Goal: Navigation & Orientation: Find specific page/section

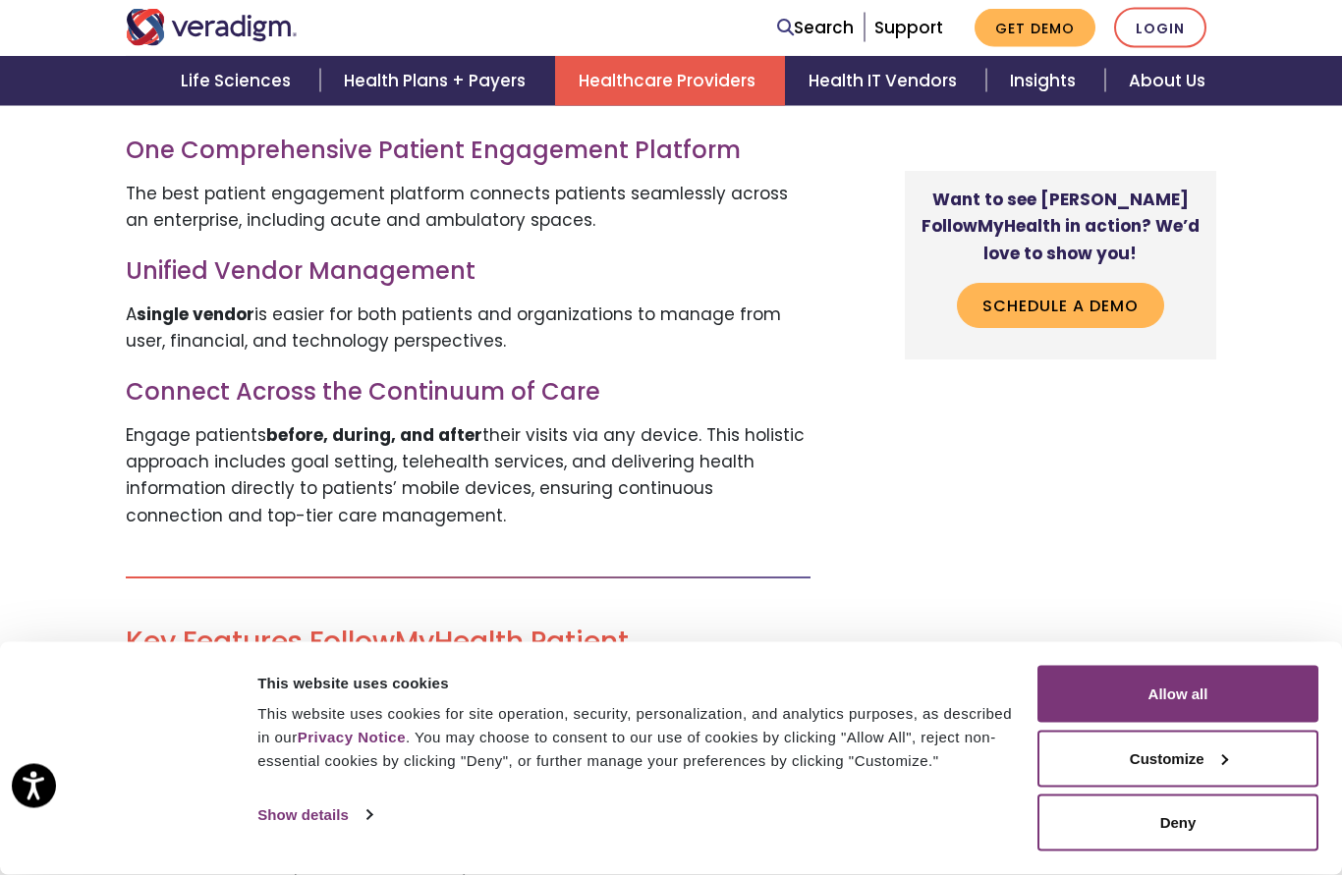
scroll to position [2104, 0]
click at [1182, 723] on button "Allow all" at bounding box center [1177, 694] width 281 height 57
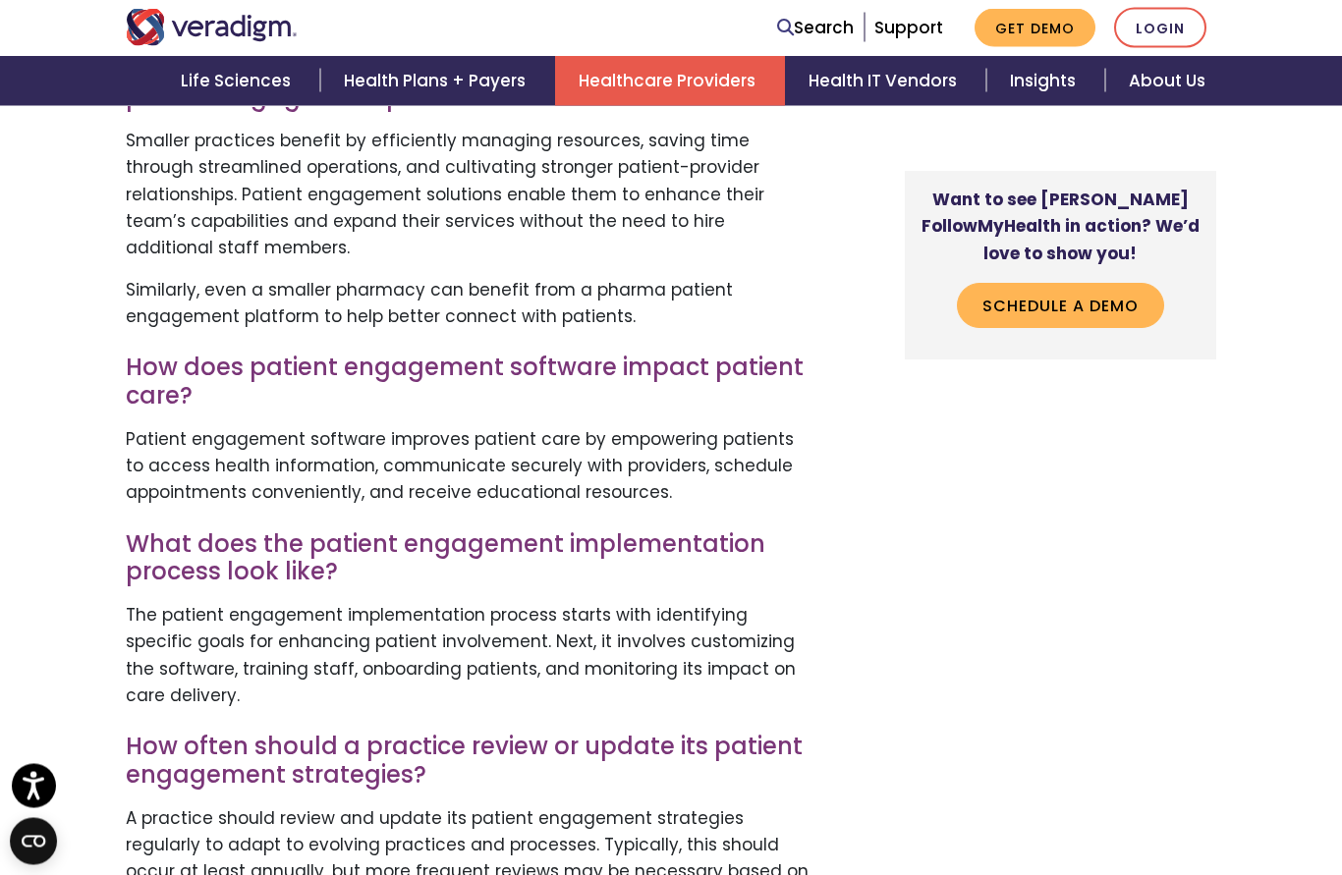
scroll to position [5843, 0]
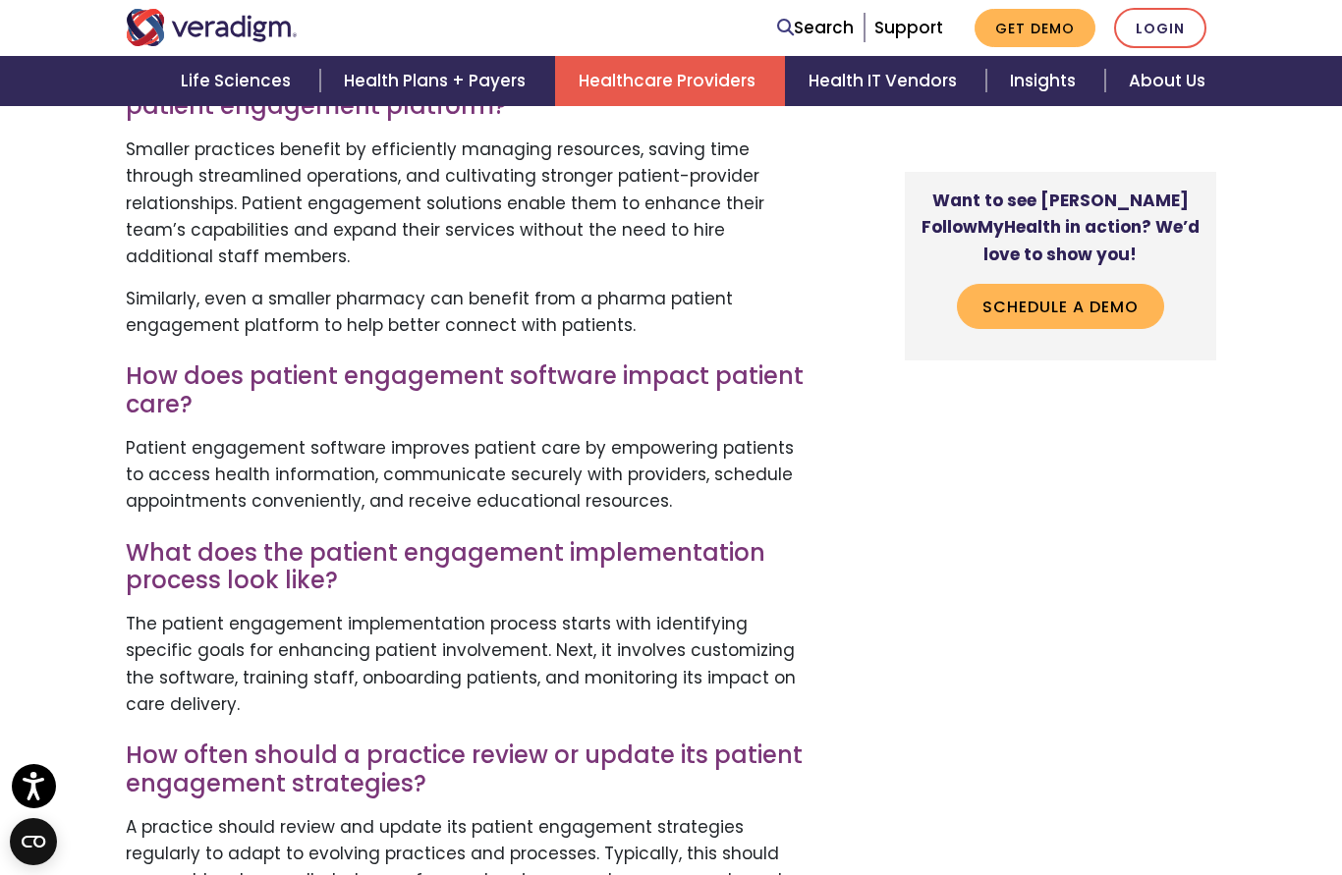
click at [686, 75] on link "Healthcare Providers" at bounding box center [670, 81] width 230 height 50
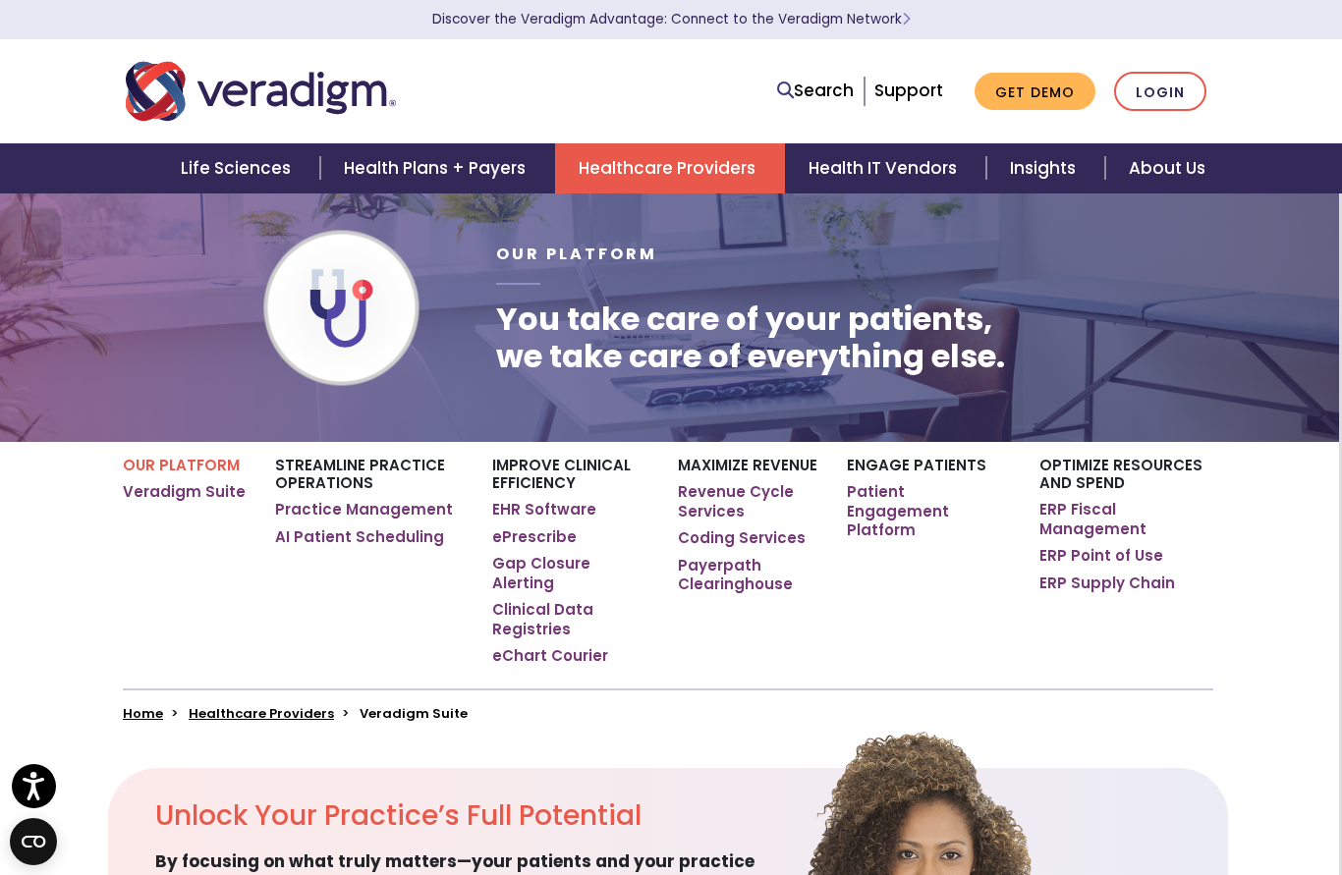
scroll to position [0, 3]
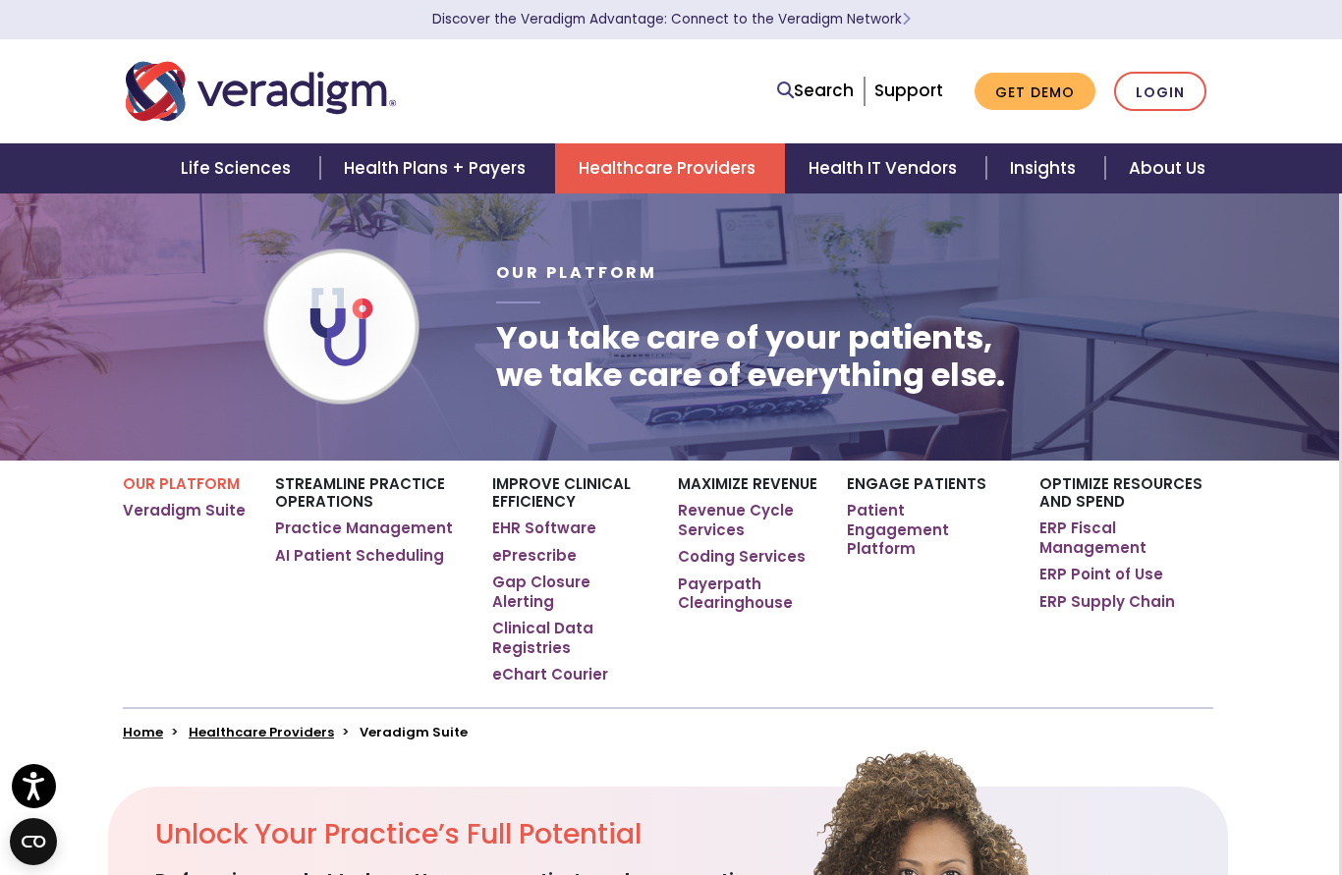
click at [825, 89] on link "Search" at bounding box center [815, 91] width 77 height 27
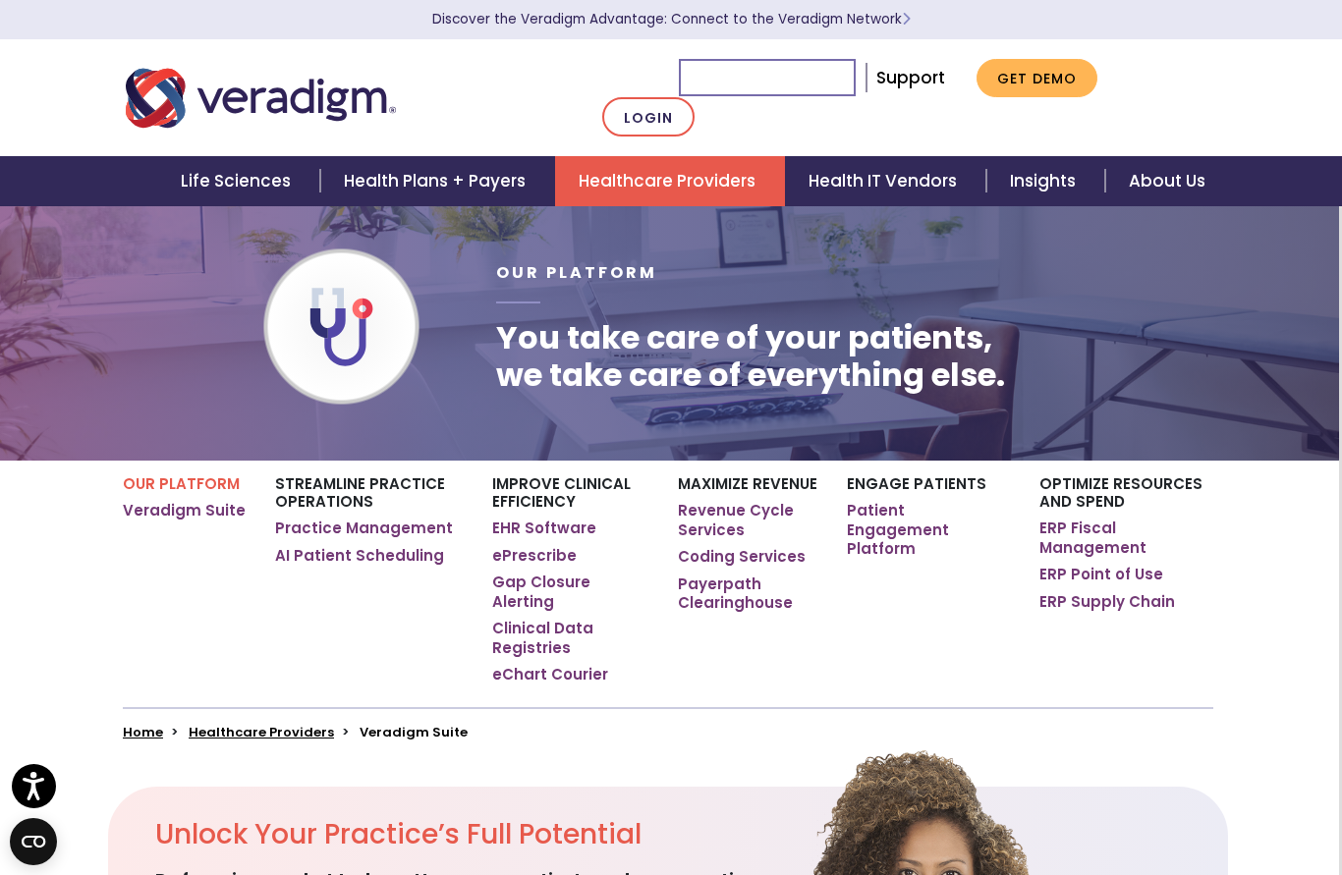
click at [1087, 266] on div "Our Platform You take care of your patients, we take care of everything else." at bounding box center [854, 326] width 747 height 205
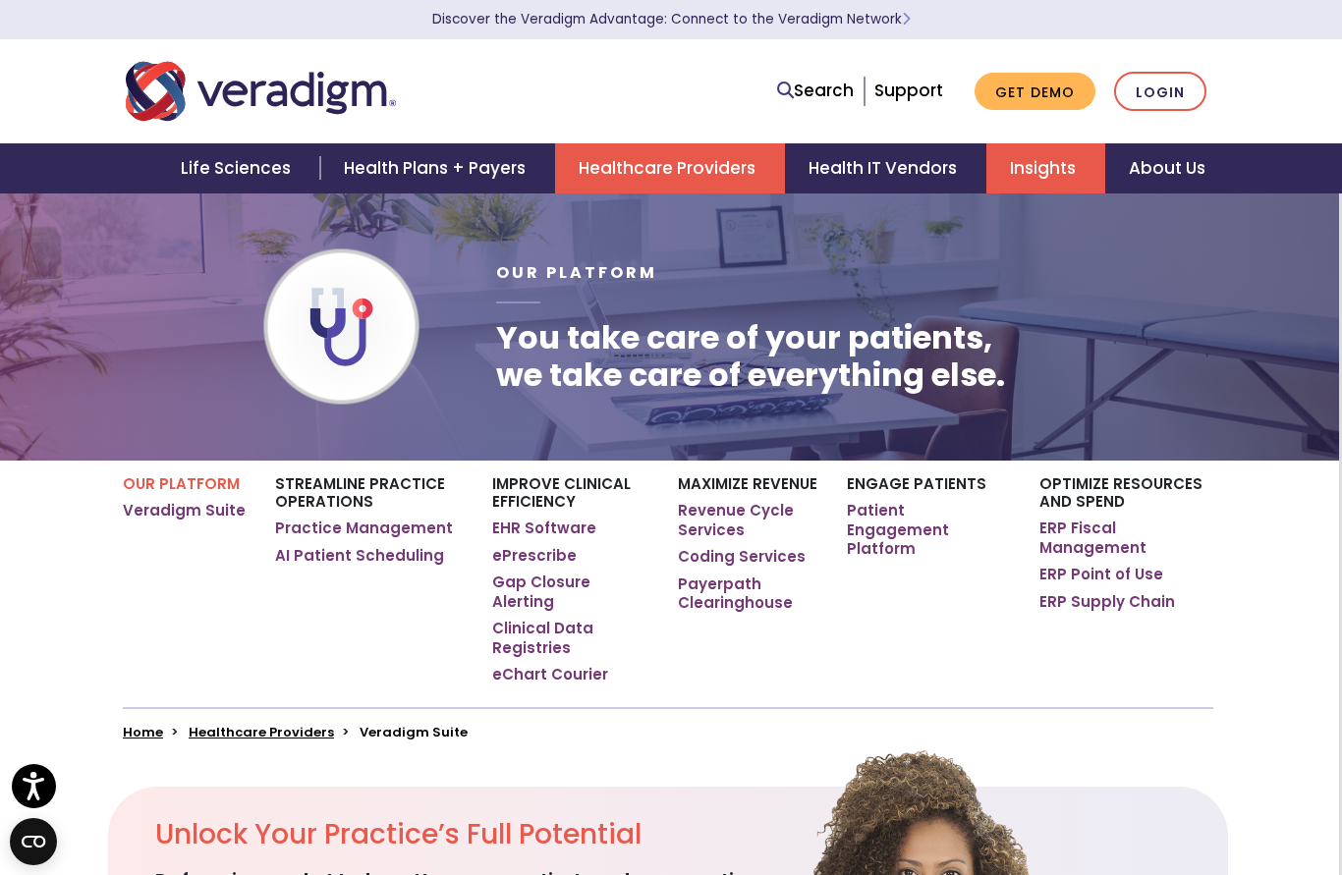
click at [1039, 169] on link "Insights" at bounding box center [1045, 168] width 119 height 50
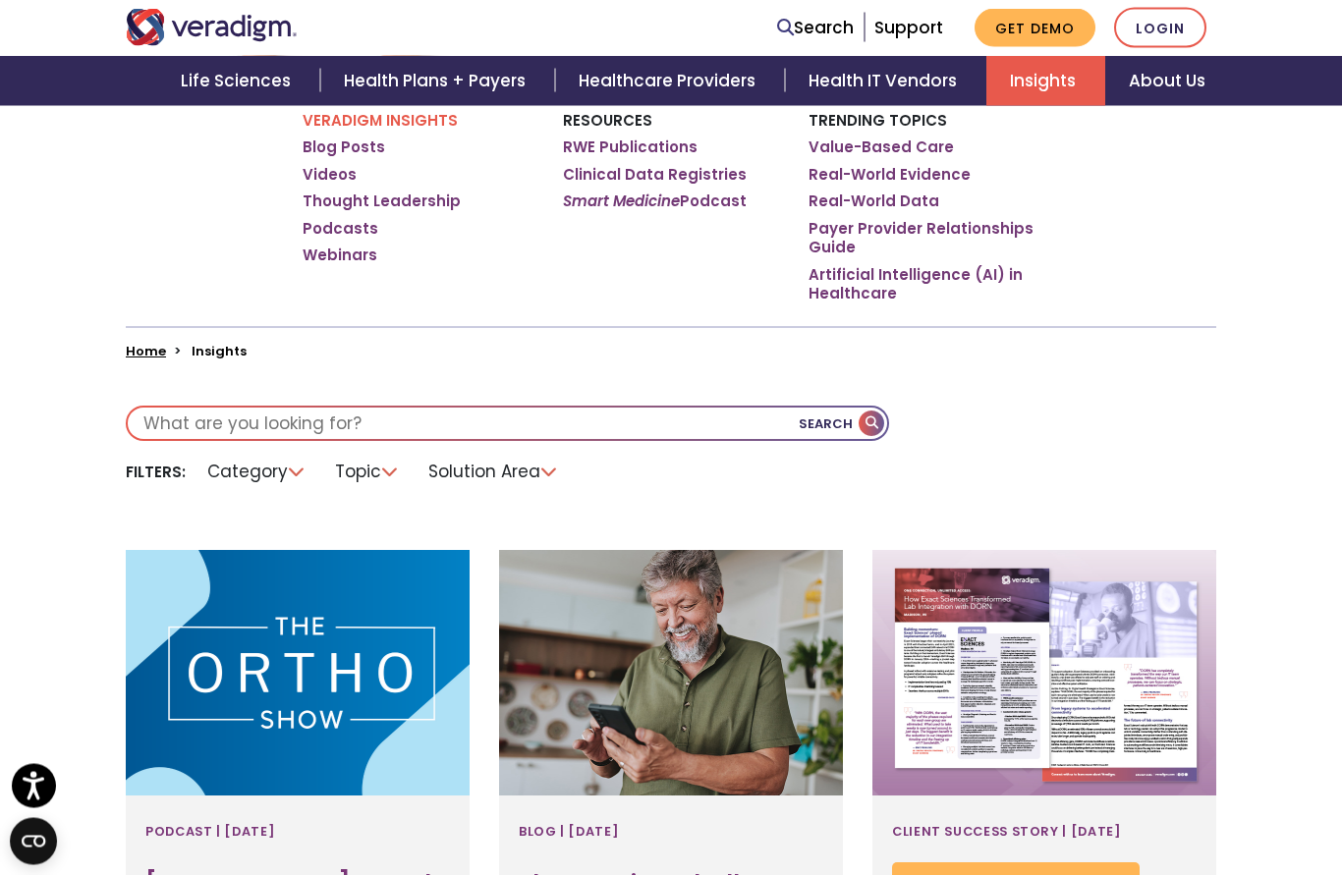
scroll to position [316, 0]
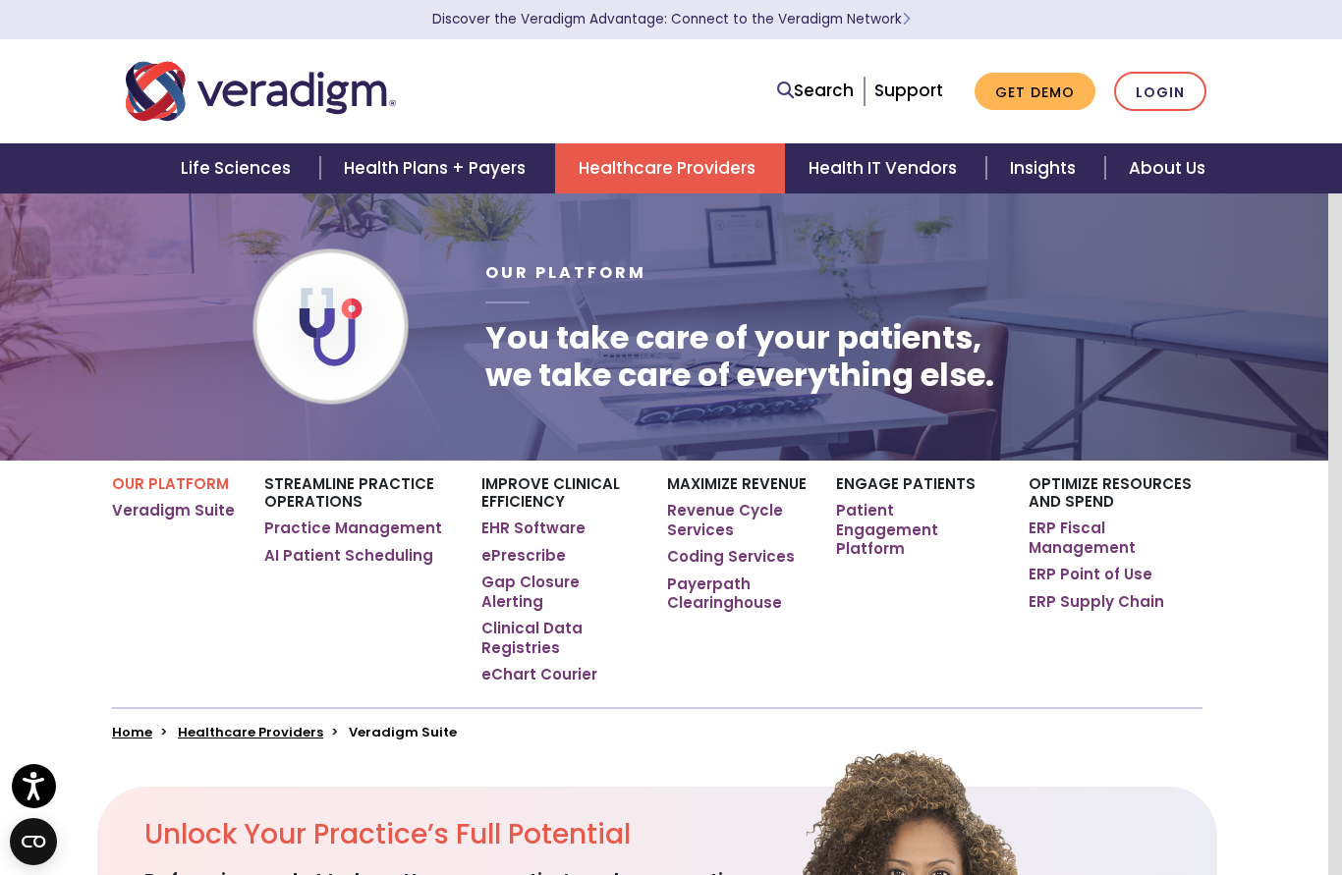
scroll to position [0, 15]
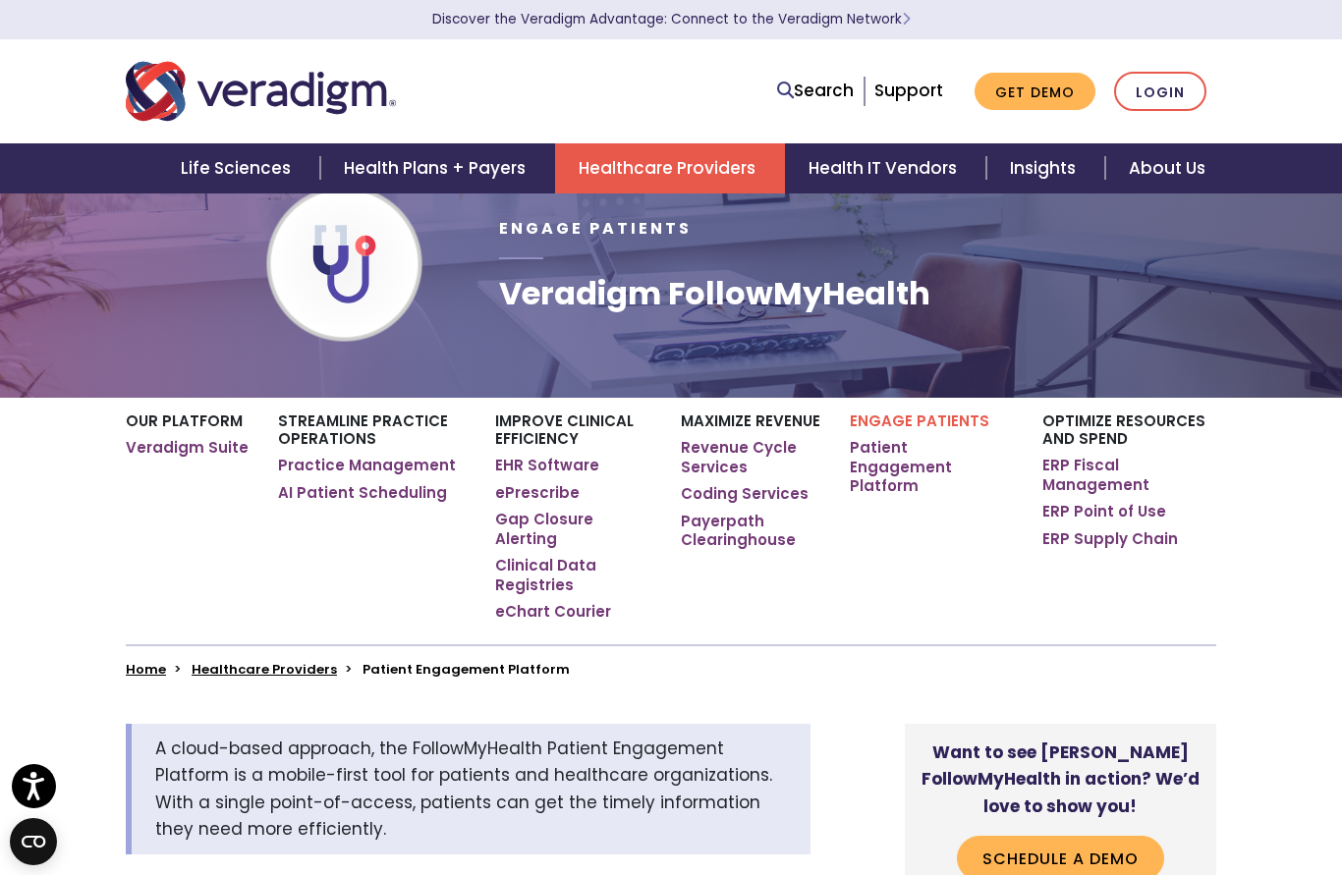
scroll to position [67, 0]
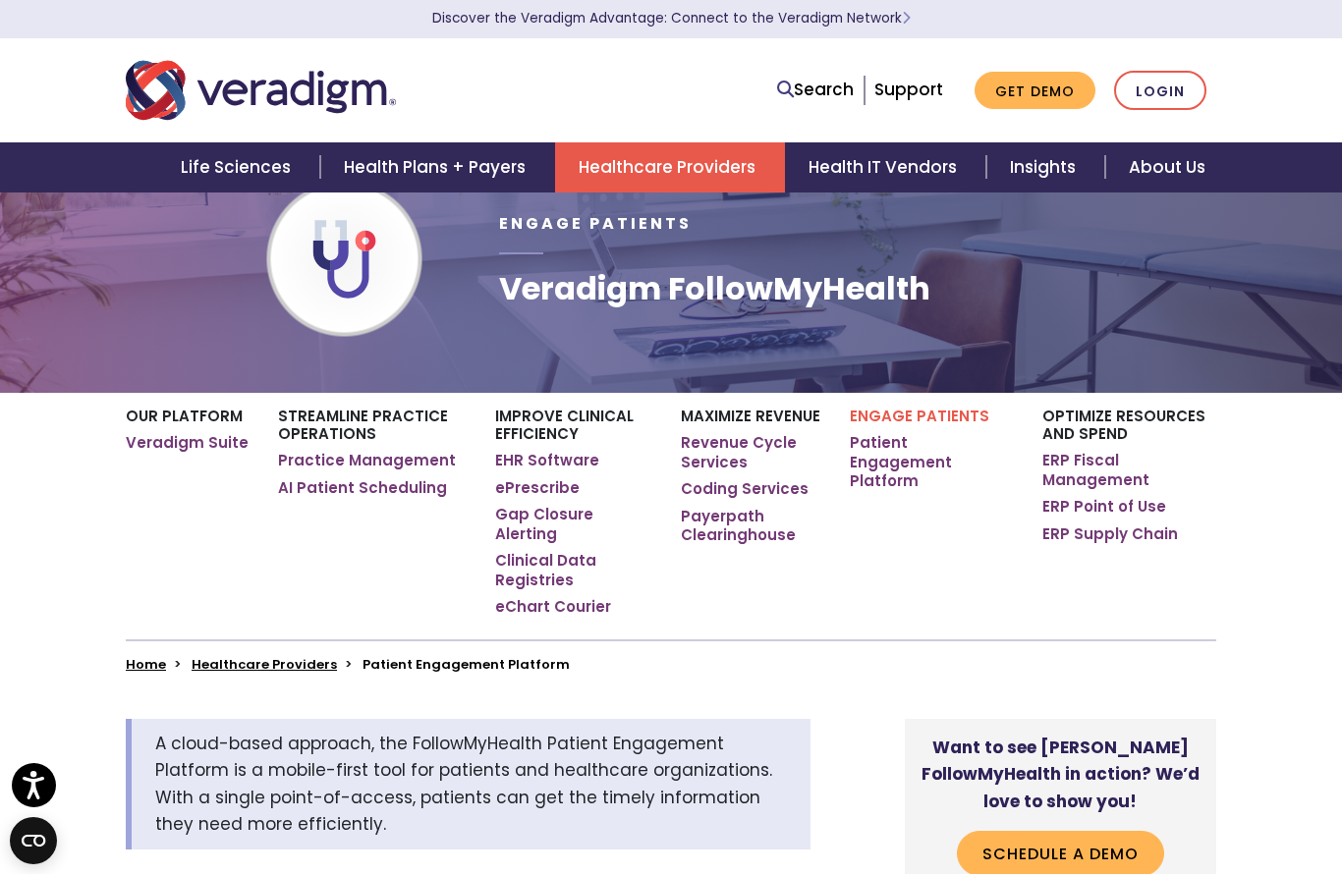
click at [903, 422] on p "Engage Patients" at bounding box center [931, 418] width 163 height 18
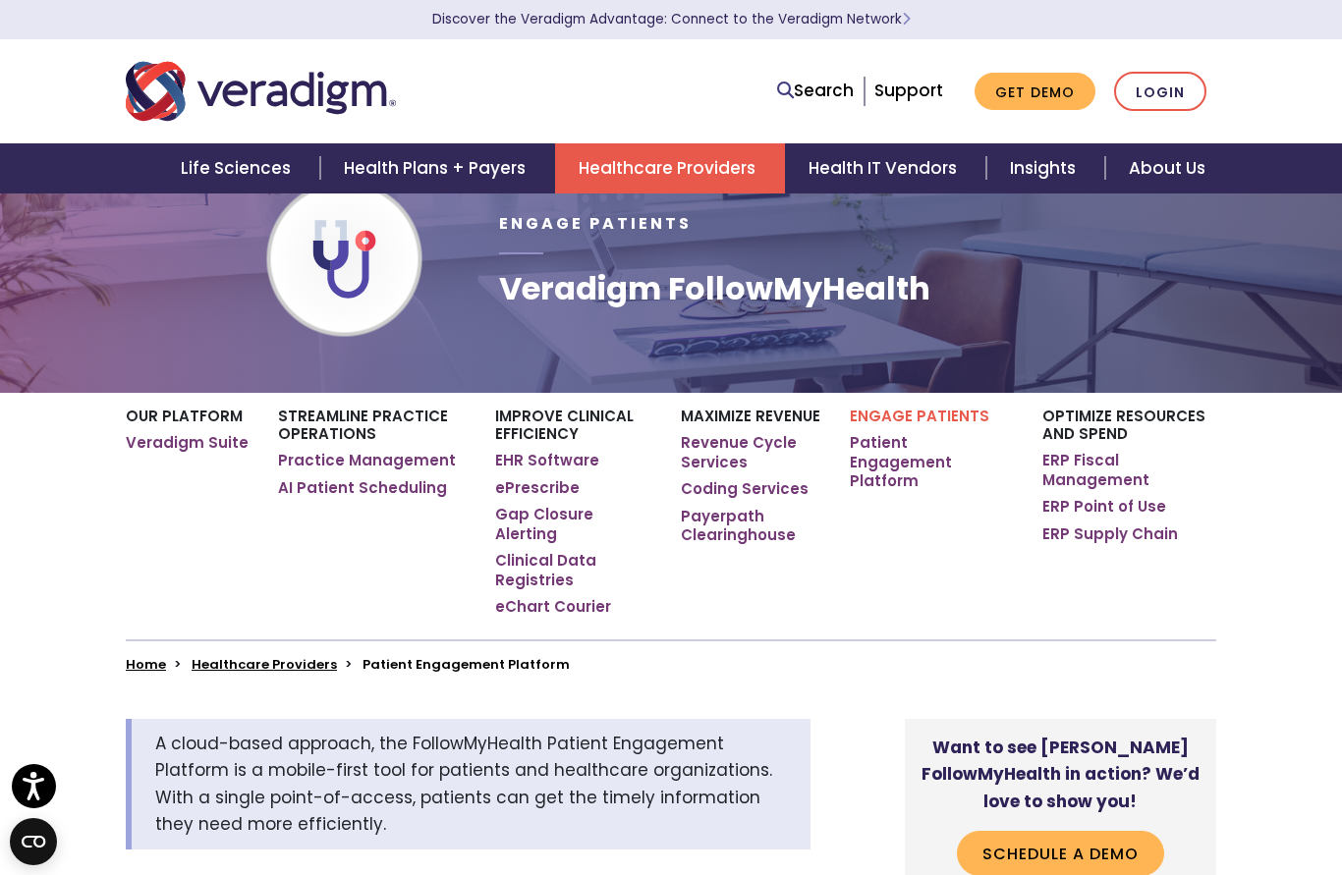
click at [906, 437] on link "Patient Engagement Platform" at bounding box center [931, 462] width 163 height 58
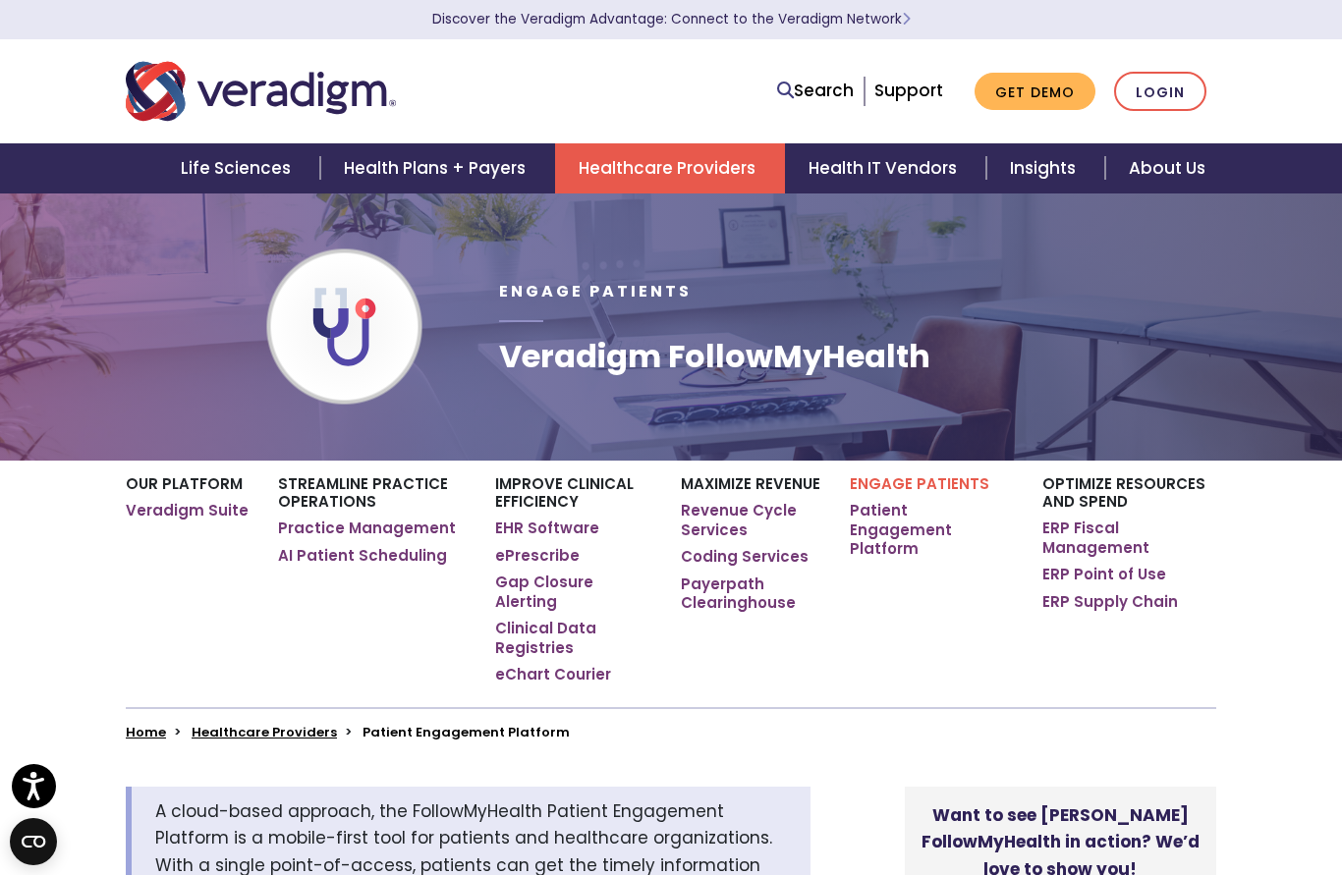
click at [935, 505] on link "Patient Engagement Platform" at bounding box center [931, 530] width 163 height 58
click at [959, 485] on p "Engage Patients" at bounding box center [931, 485] width 163 height 18
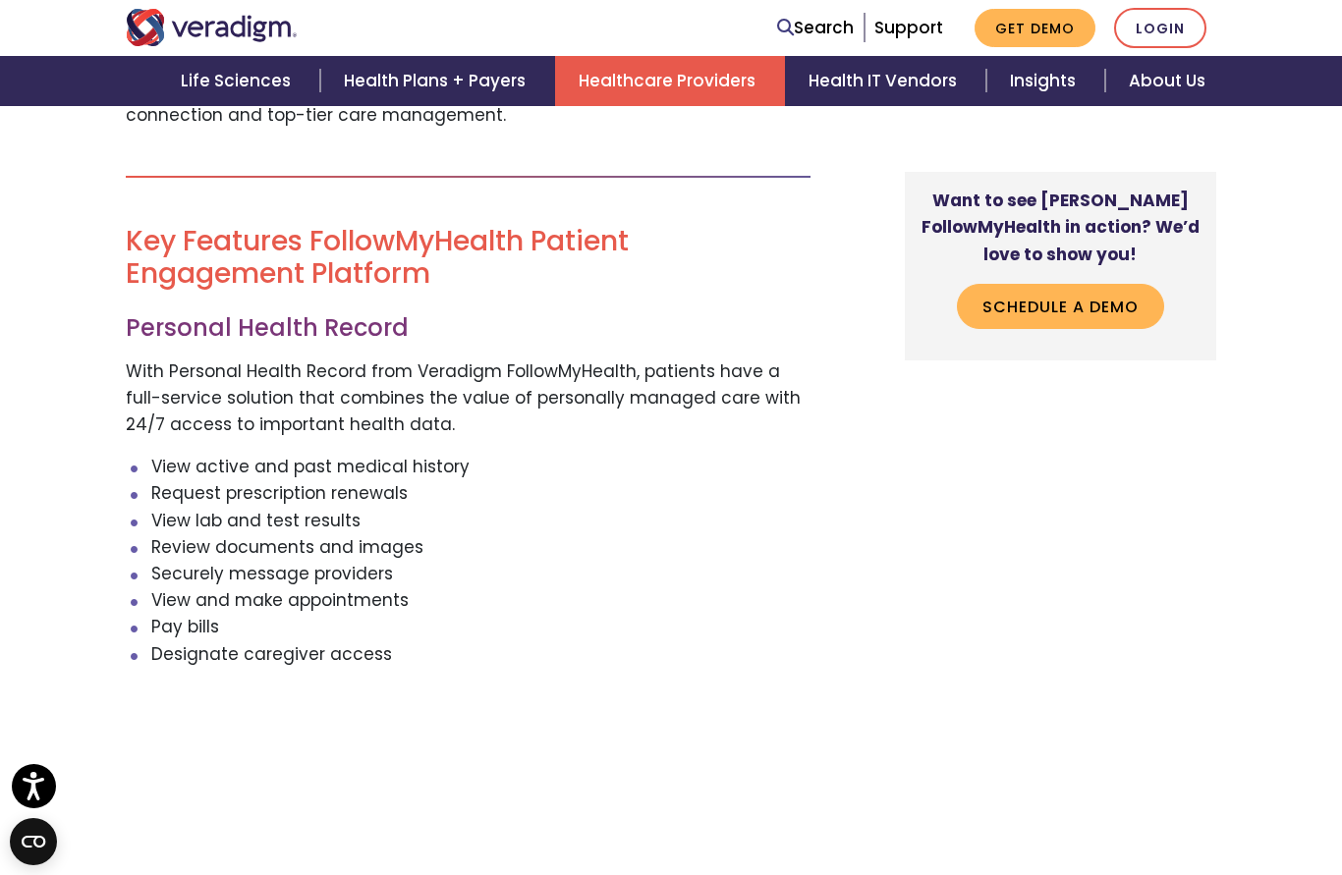
scroll to position [2501, 0]
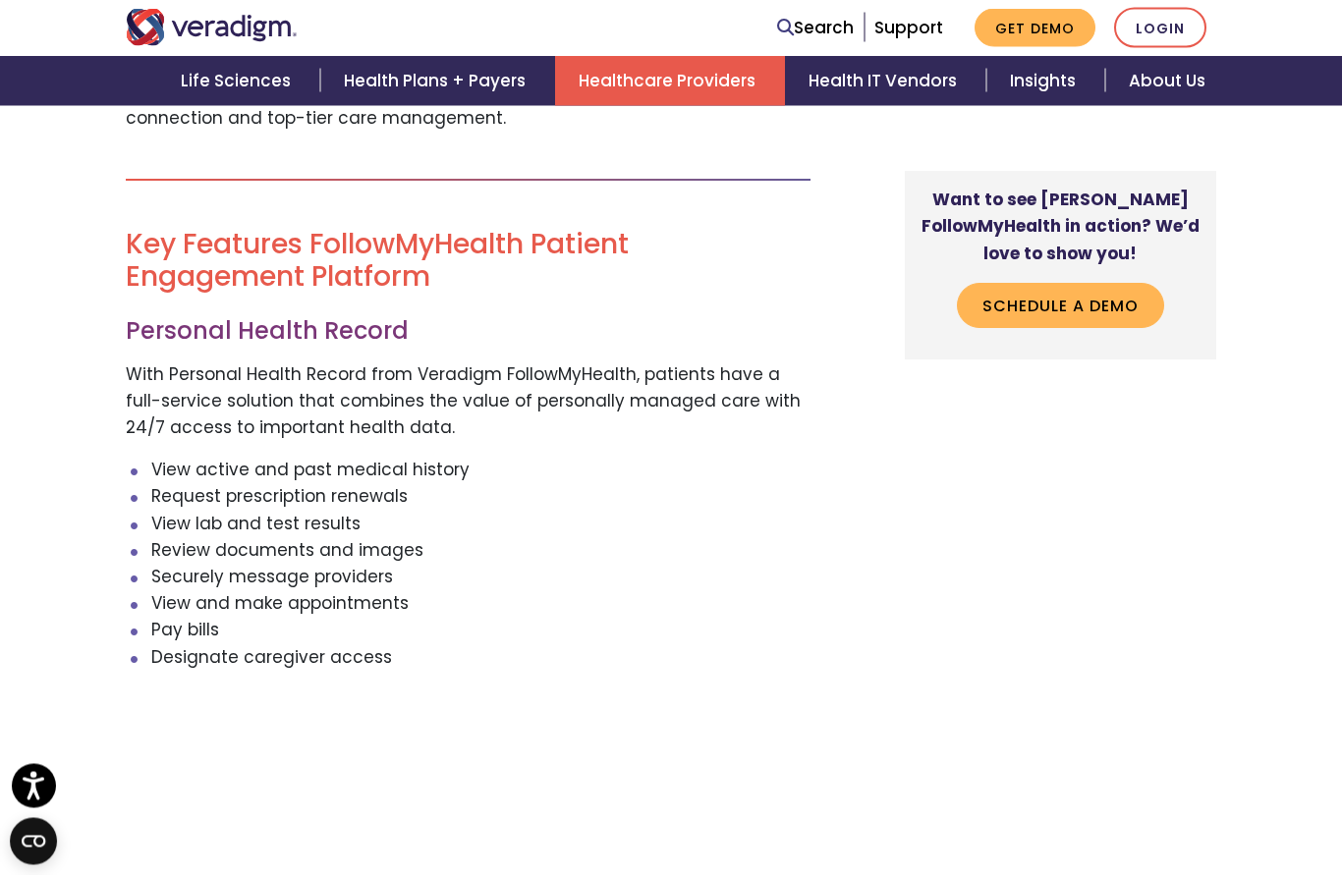
click at [334, 458] on li "View active and past medical history" at bounding box center [481, 471] width 660 height 27
click at [317, 229] on h2 "Key Features FollowMyHealth Patient Engagement Platform" at bounding box center [468, 262] width 685 height 66
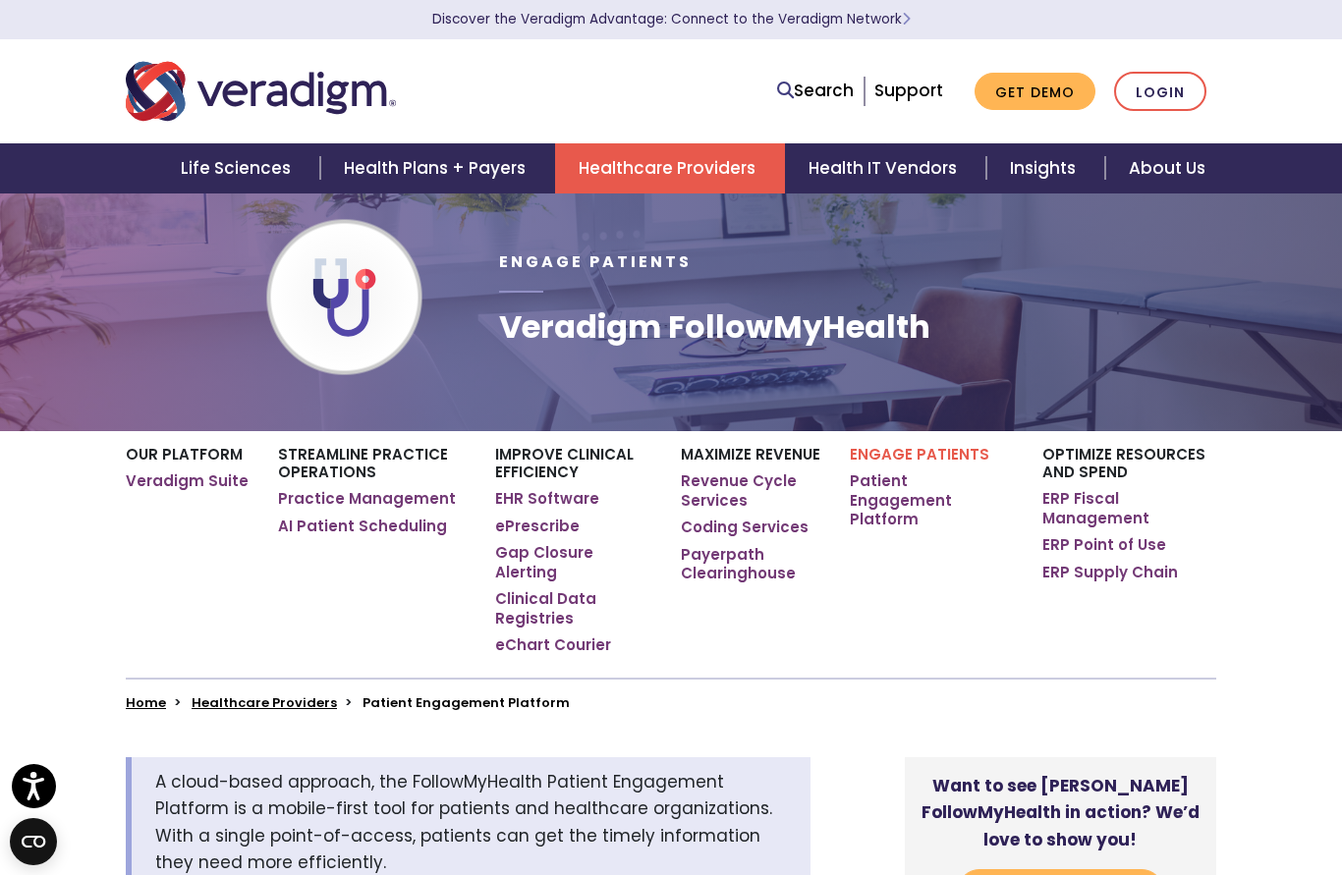
scroll to position [0, 0]
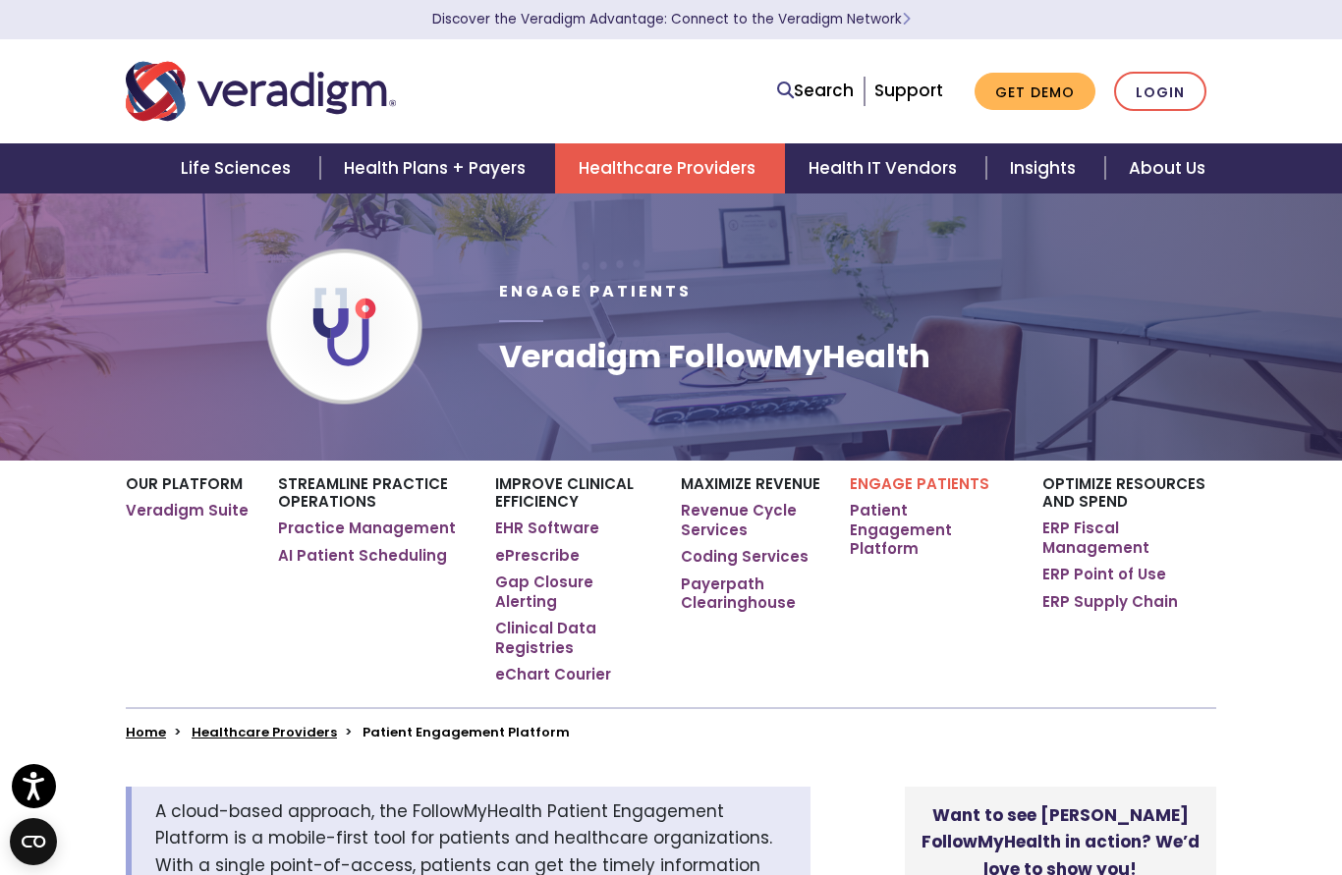
click at [1156, 89] on link "Login" at bounding box center [1160, 92] width 92 height 40
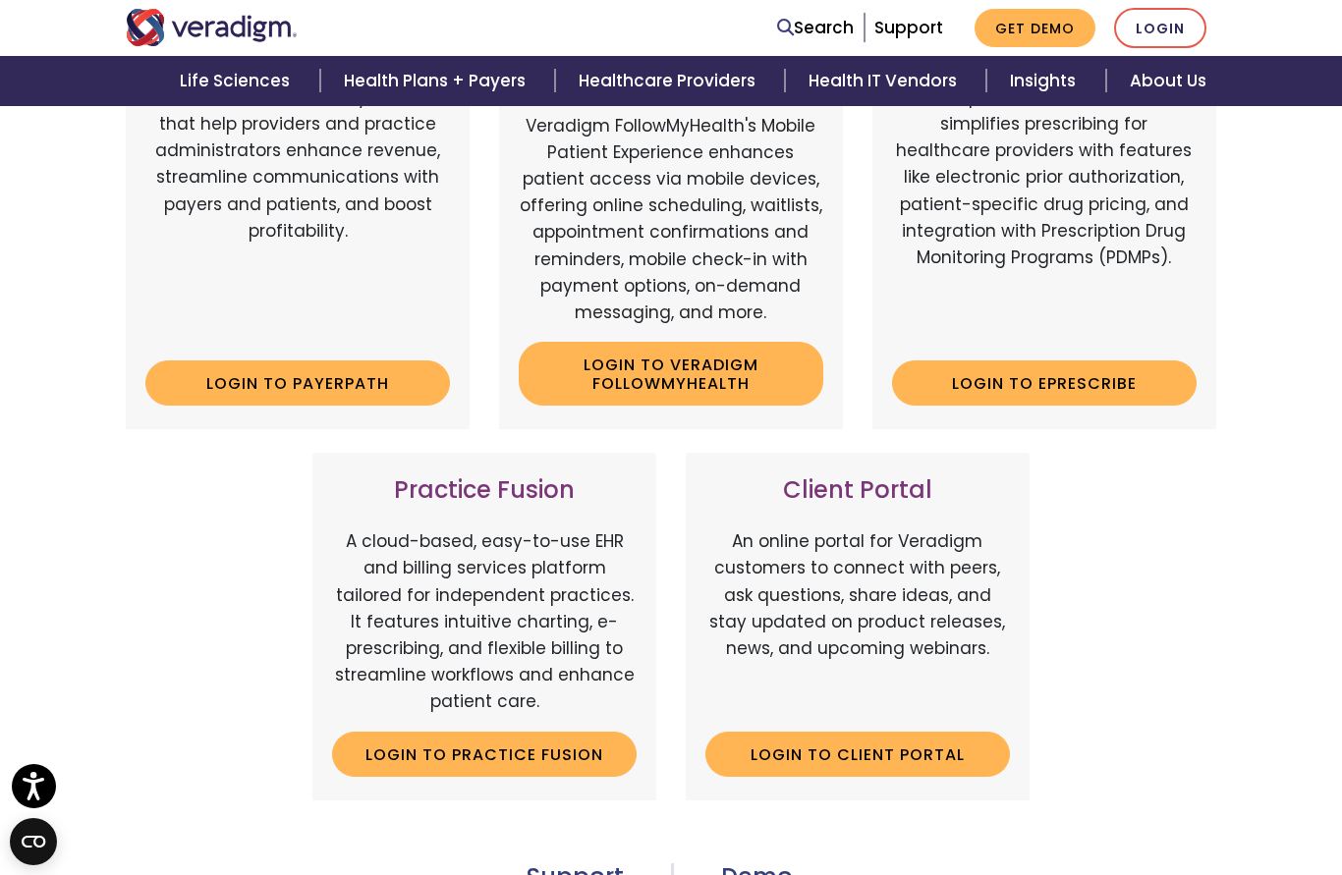
scroll to position [394, 0]
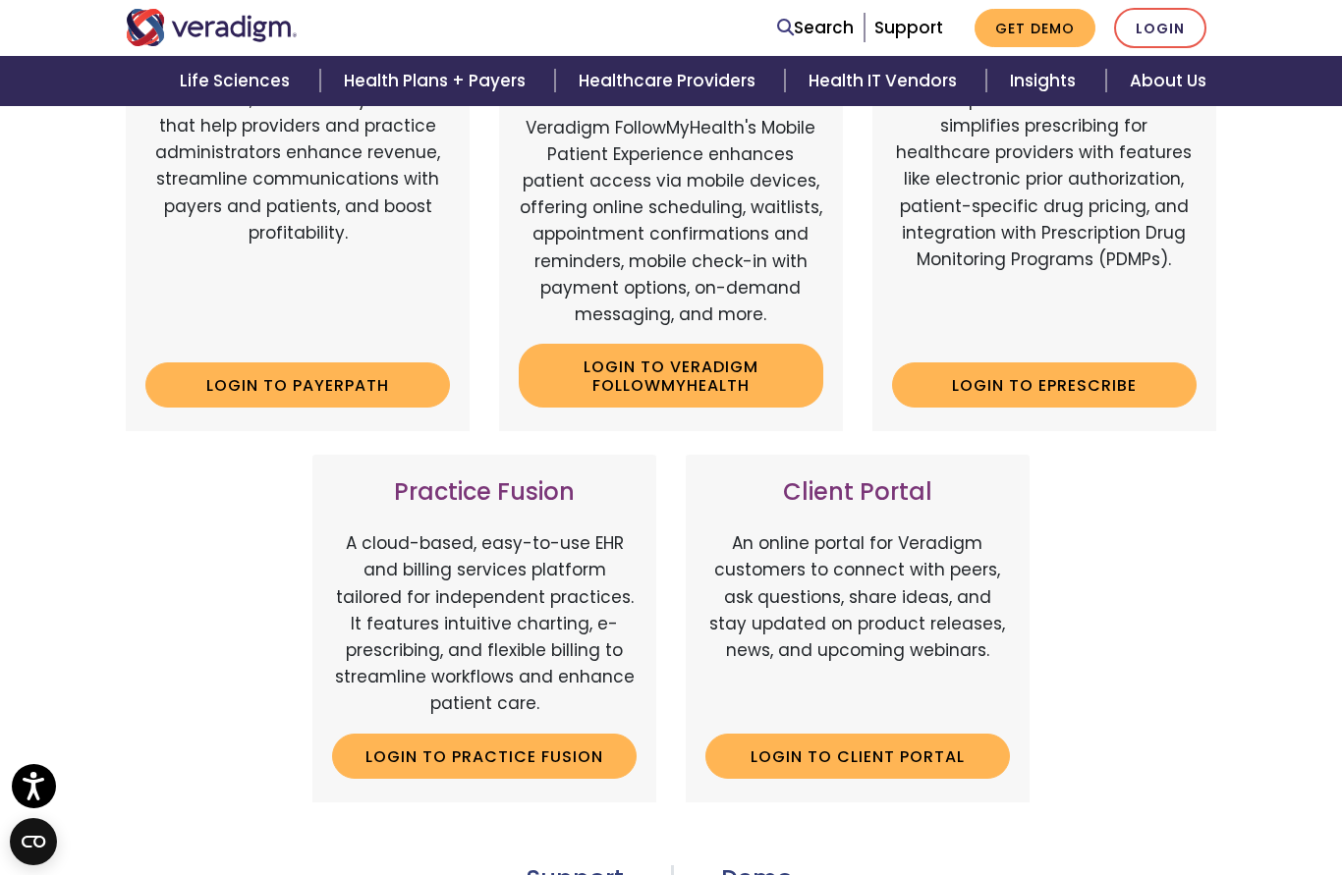
click at [685, 360] on link "Login to Veradigm FollowMyHealth" at bounding box center [671, 376] width 305 height 64
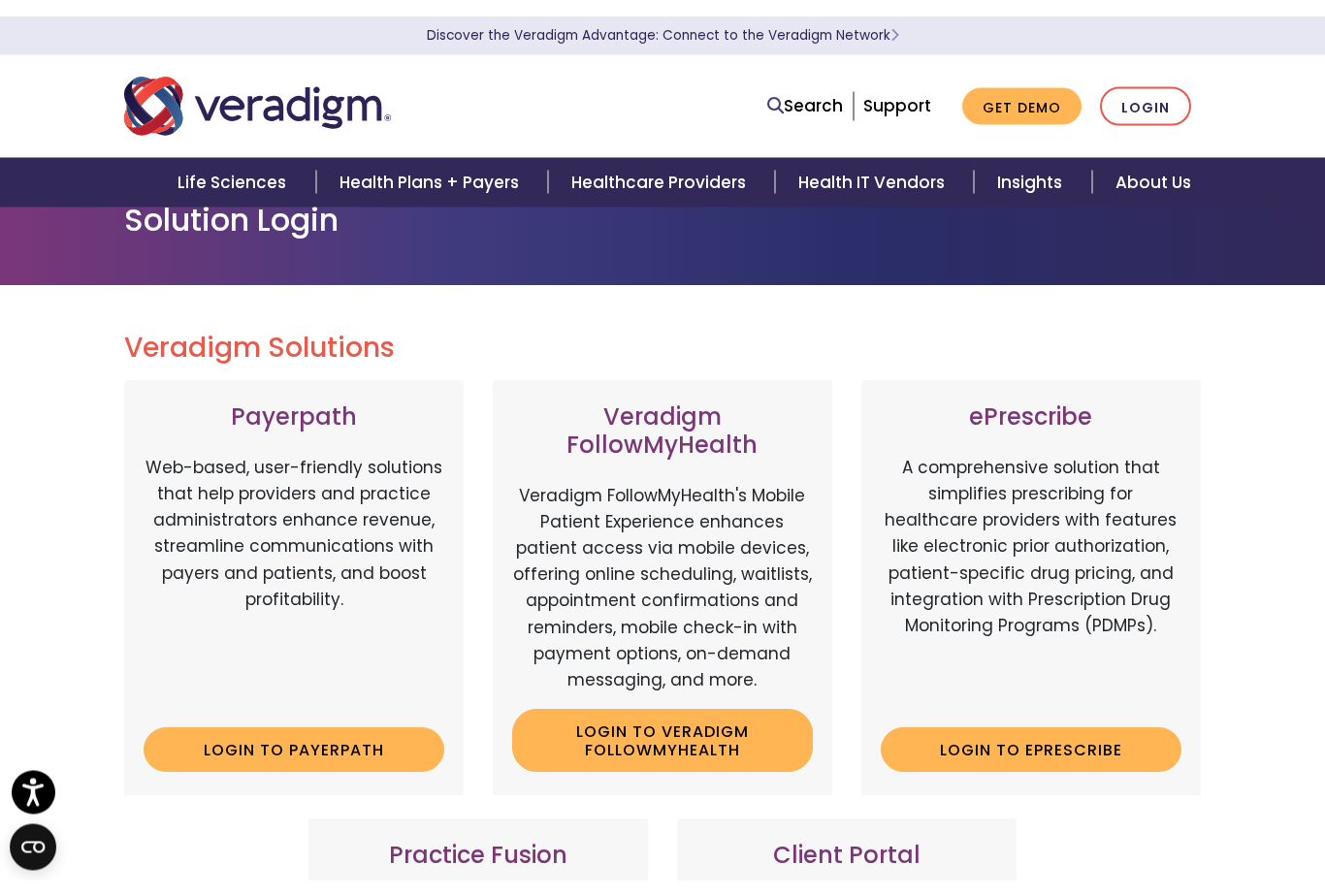
scroll to position [0, 0]
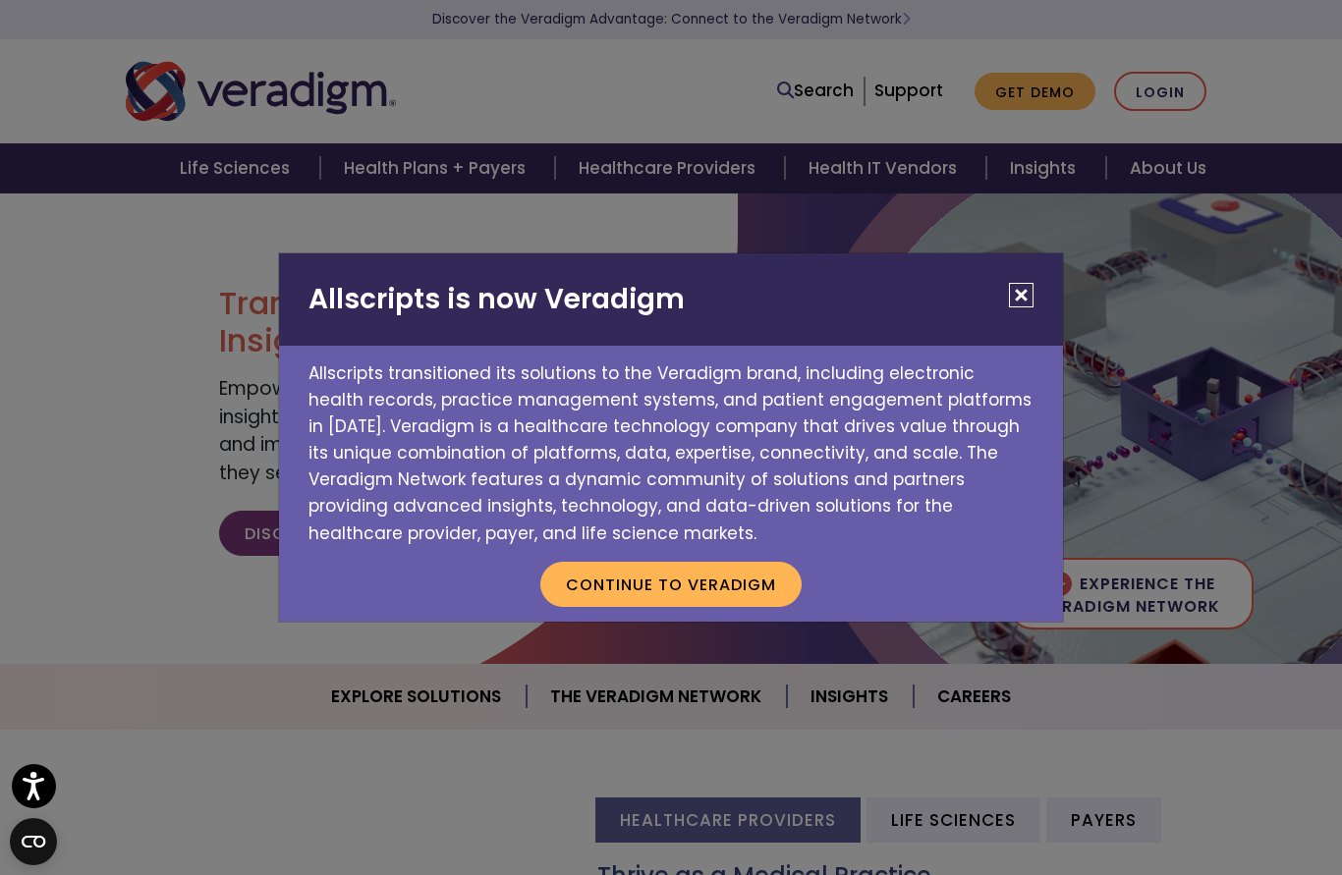
click at [1046, 286] on h2 "Allscripts is now Veradigm" at bounding box center [671, 299] width 784 height 92
click at [1031, 289] on button "Close" at bounding box center [1021, 295] width 25 height 25
